Goal: Task Accomplishment & Management: Manage account settings

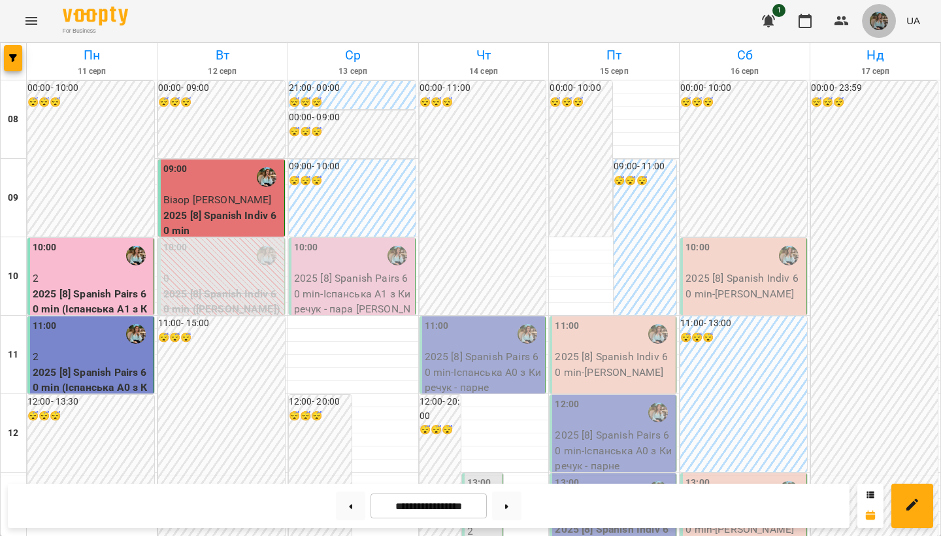
click at [884, 17] on img "button" at bounding box center [878, 21] width 18 height 18
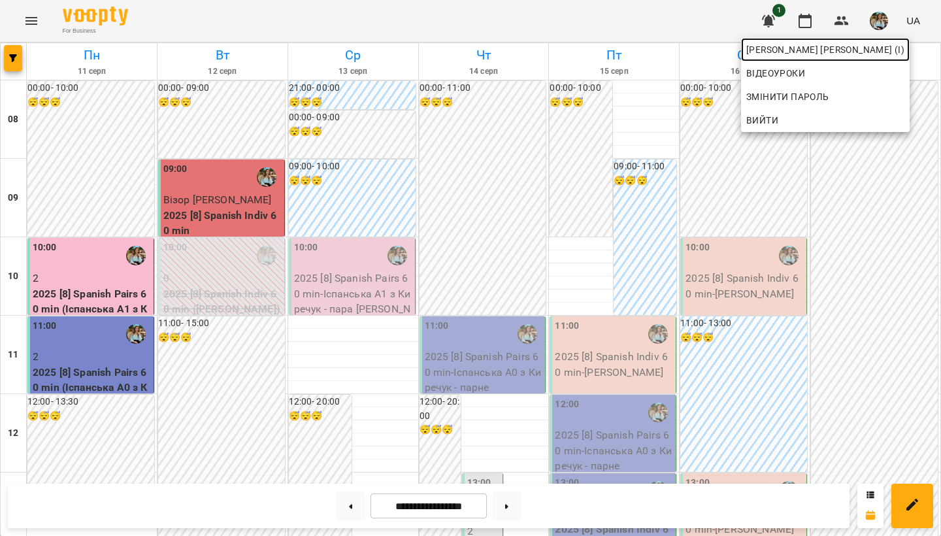
click at [828, 52] on span "[PERSON_NAME] [PERSON_NAME] (і)" at bounding box center [825, 50] width 158 height 16
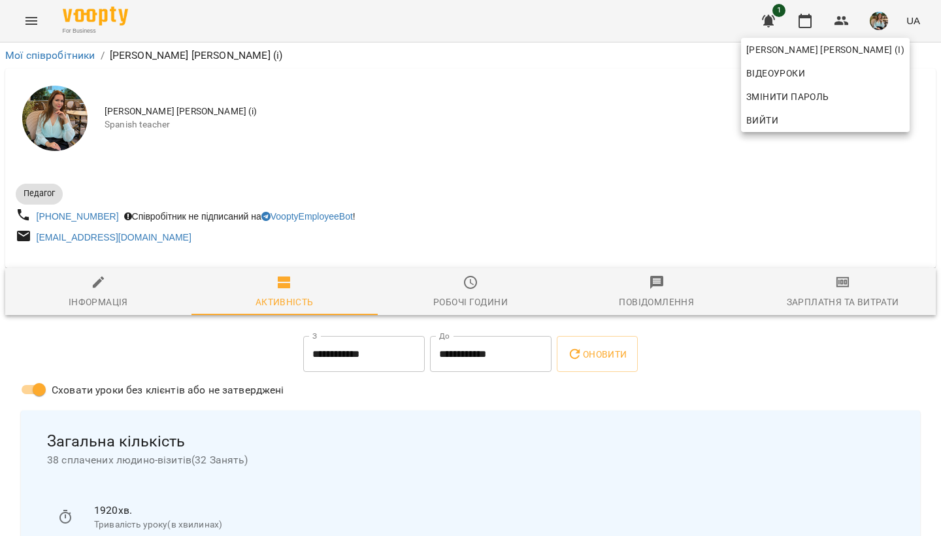
click at [571, 112] on div at bounding box center [470, 268] width 941 height 536
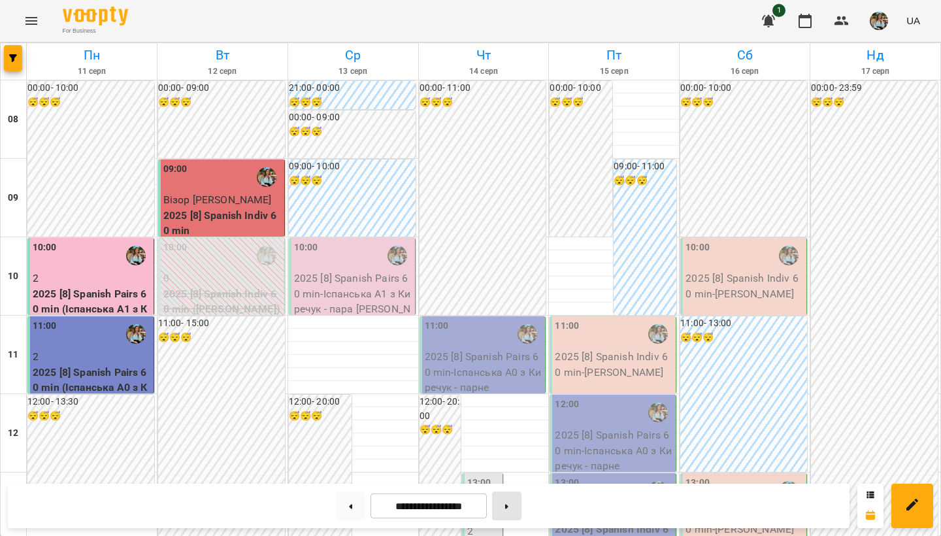
click at [508, 508] on icon at bounding box center [506, 506] width 3 height 5
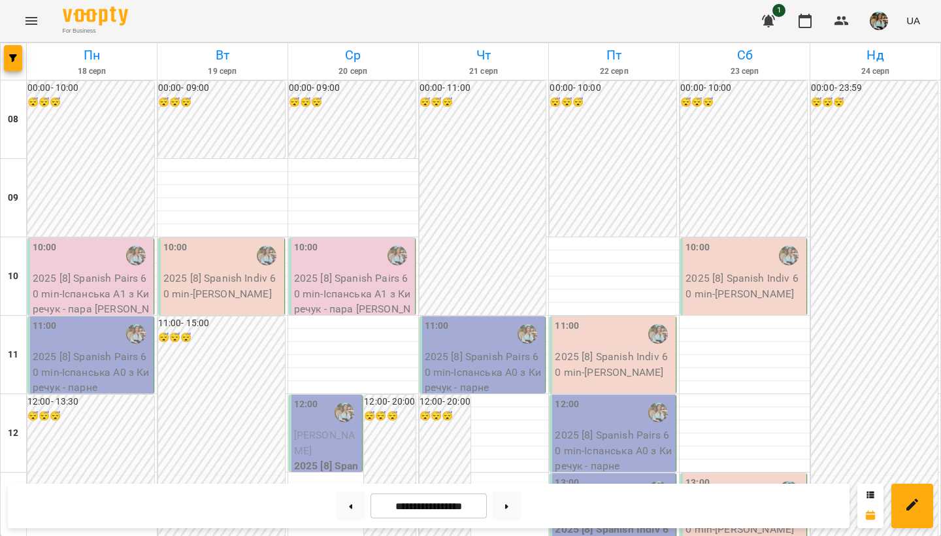
scroll to position [325, 0]
click at [340, 504] on button at bounding box center [350, 505] width 29 height 29
type input "**********"
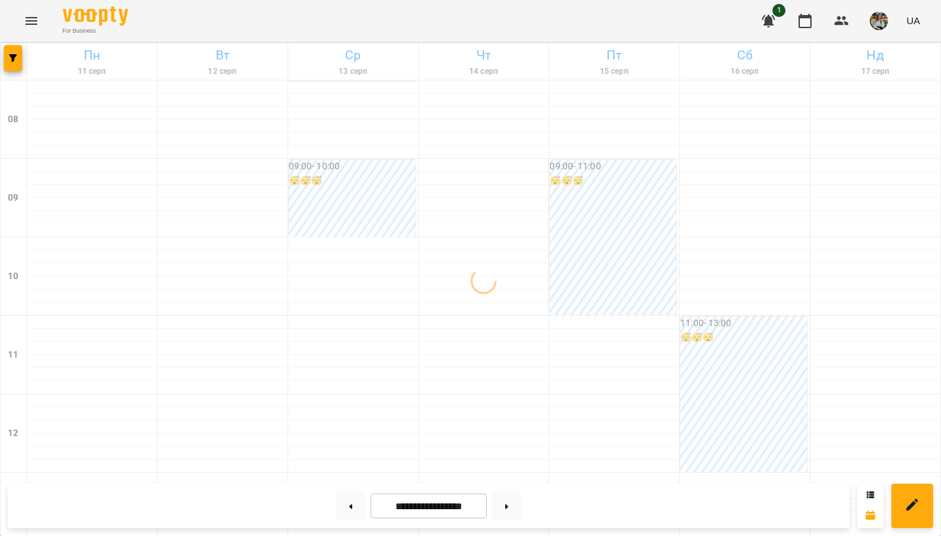
click at [881, 21] on img "button" at bounding box center [878, 21] width 18 height 18
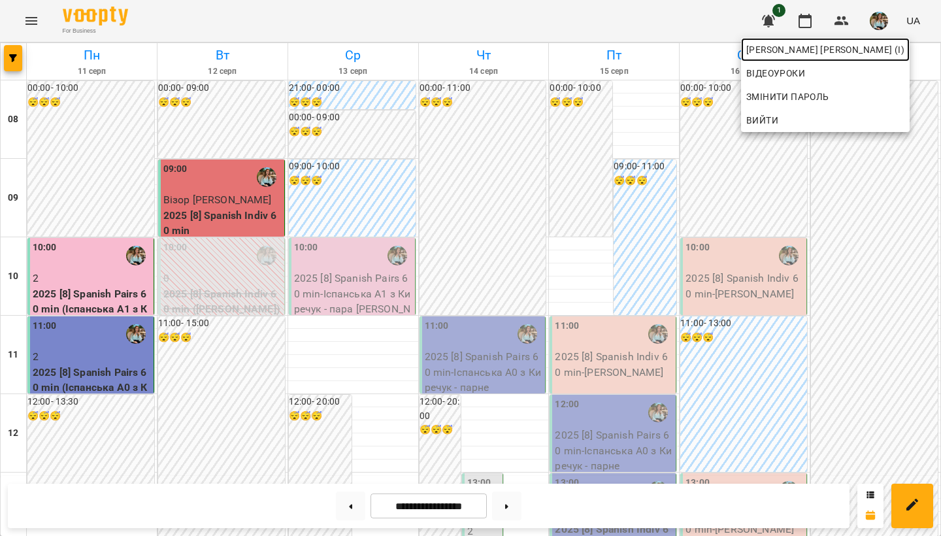
click at [846, 56] on span "[PERSON_NAME] [PERSON_NAME] (і)" at bounding box center [825, 50] width 158 height 16
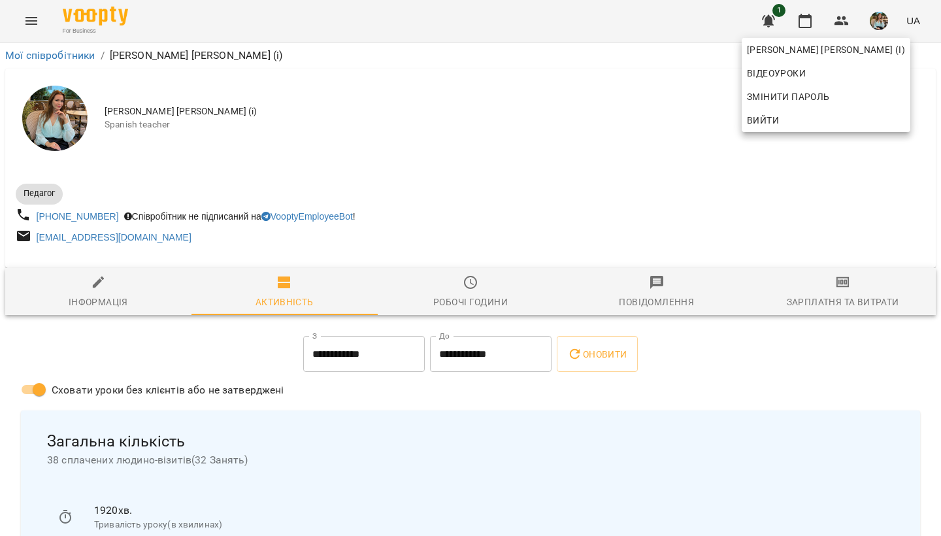
click at [523, 172] on div at bounding box center [470, 268] width 941 height 536
